Goal: Check status: Check status

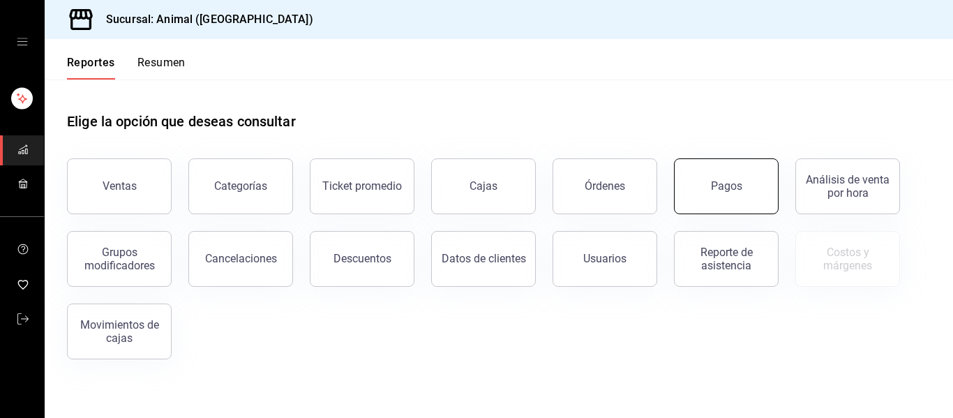
click at [733, 202] on button "Pagos" at bounding box center [726, 186] width 105 height 56
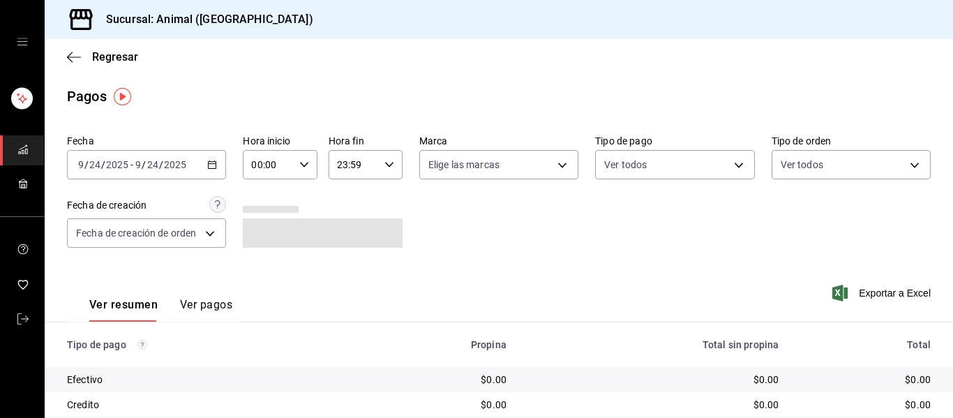
click at [304, 166] on icon "button" at bounding box center [304, 165] width 10 height 10
click at [258, 262] on span "04" at bounding box center [259, 264] width 15 height 11
type input "04:00"
click at [500, 246] on div at bounding box center [476, 209] width 953 height 418
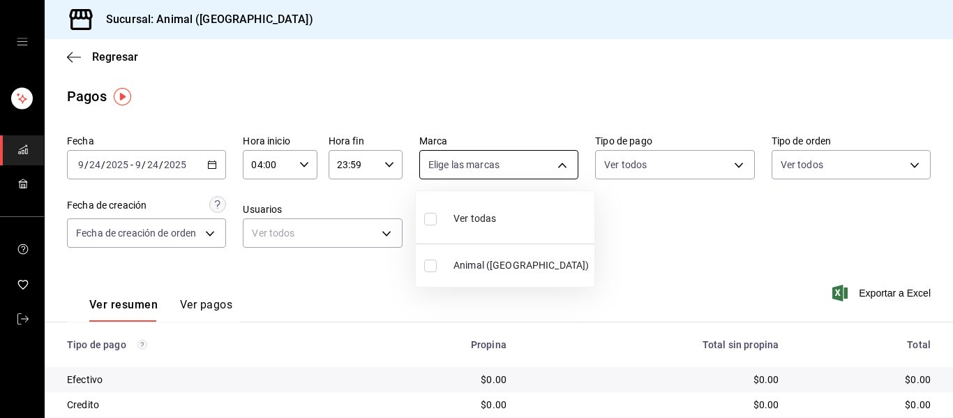
click at [557, 165] on body "Sucursal: Animal (Puebla) Regresar Pagos Fecha 2025-09-24 9 / 24 / 2025 - 2025-…" at bounding box center [476, 209] width 953 height 418
click at [545, 211] on li "Ver todas" at bounding box center [505, 217] width 179 height 41
type input "96838179-8fbb-4073-aae3-1789726318c8"
checkbox input "true"
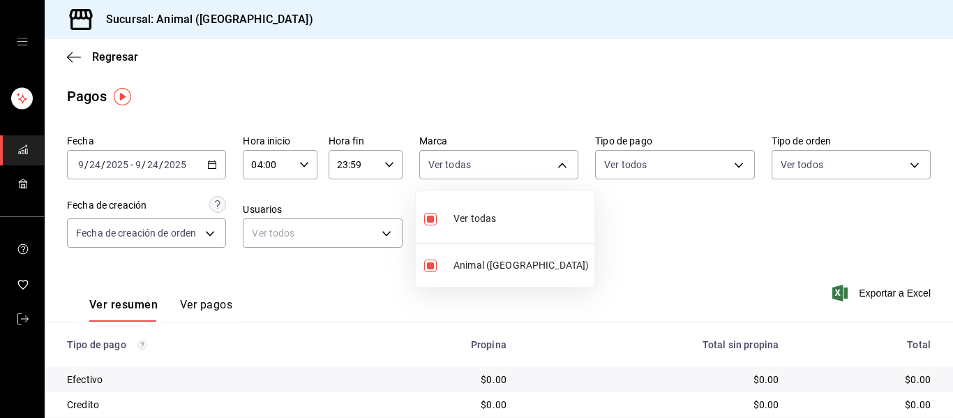
click at [665, 243] on div at bounding box center [476, 209] width 953 height 418
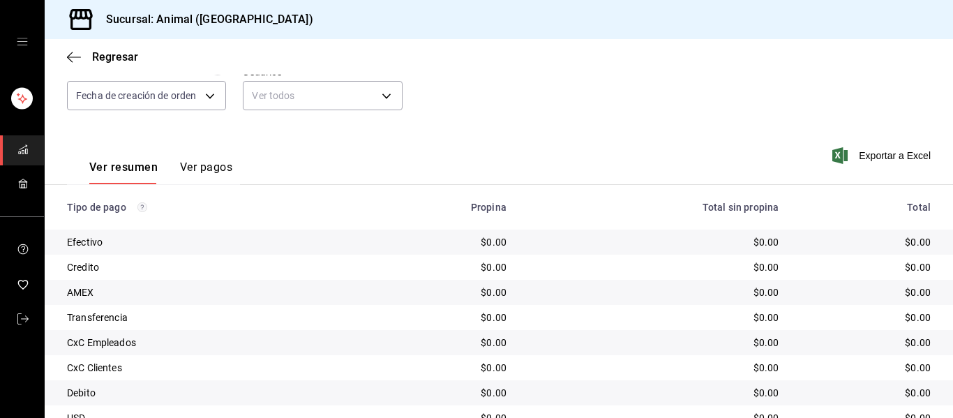
scroll to position [140, 0]
